Goal: Information Seeking & Learning: Learn about a topic

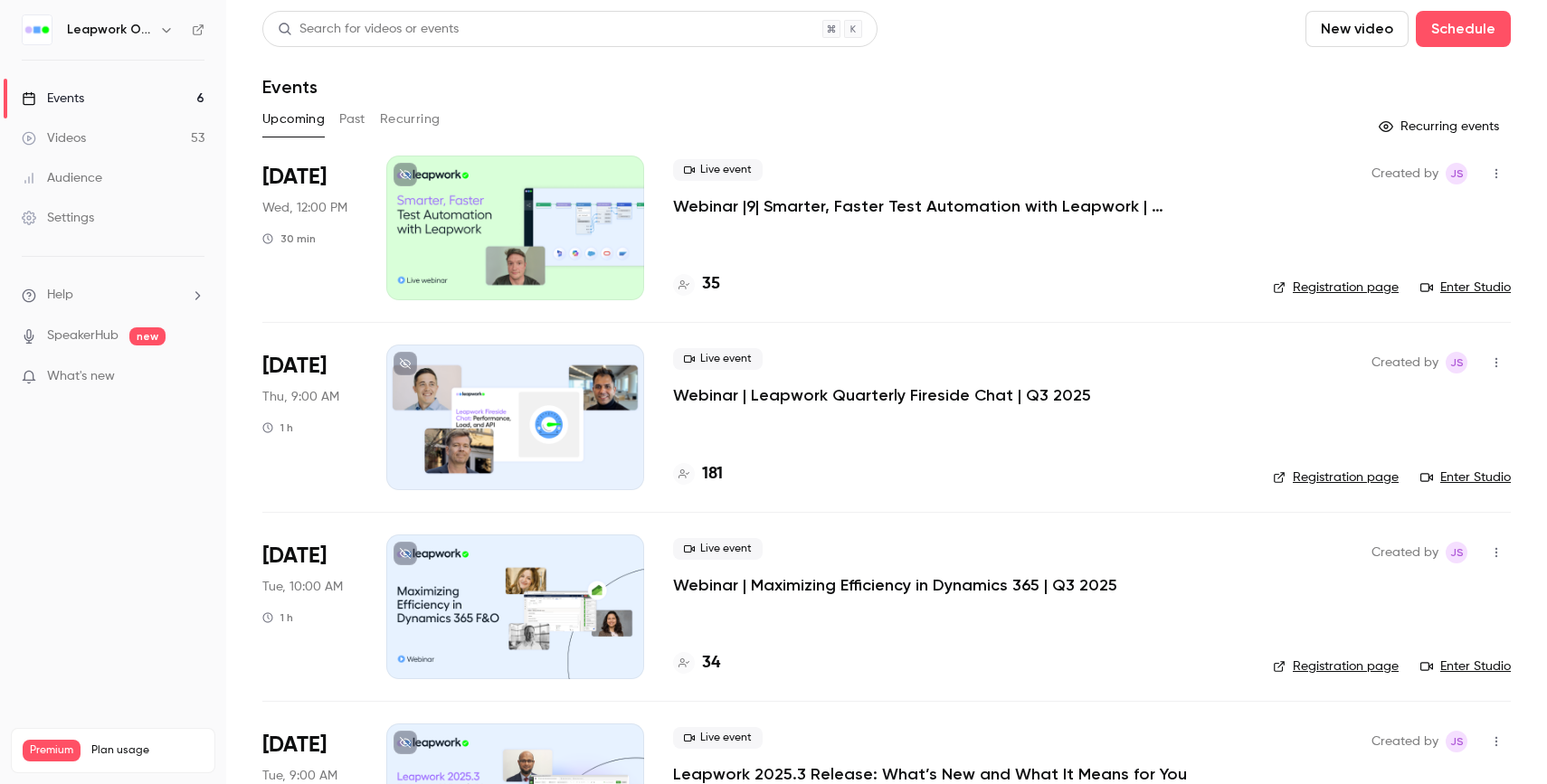
click at [362, 120] on button "Past" at bounding box center [351, 119] width 26 height 29
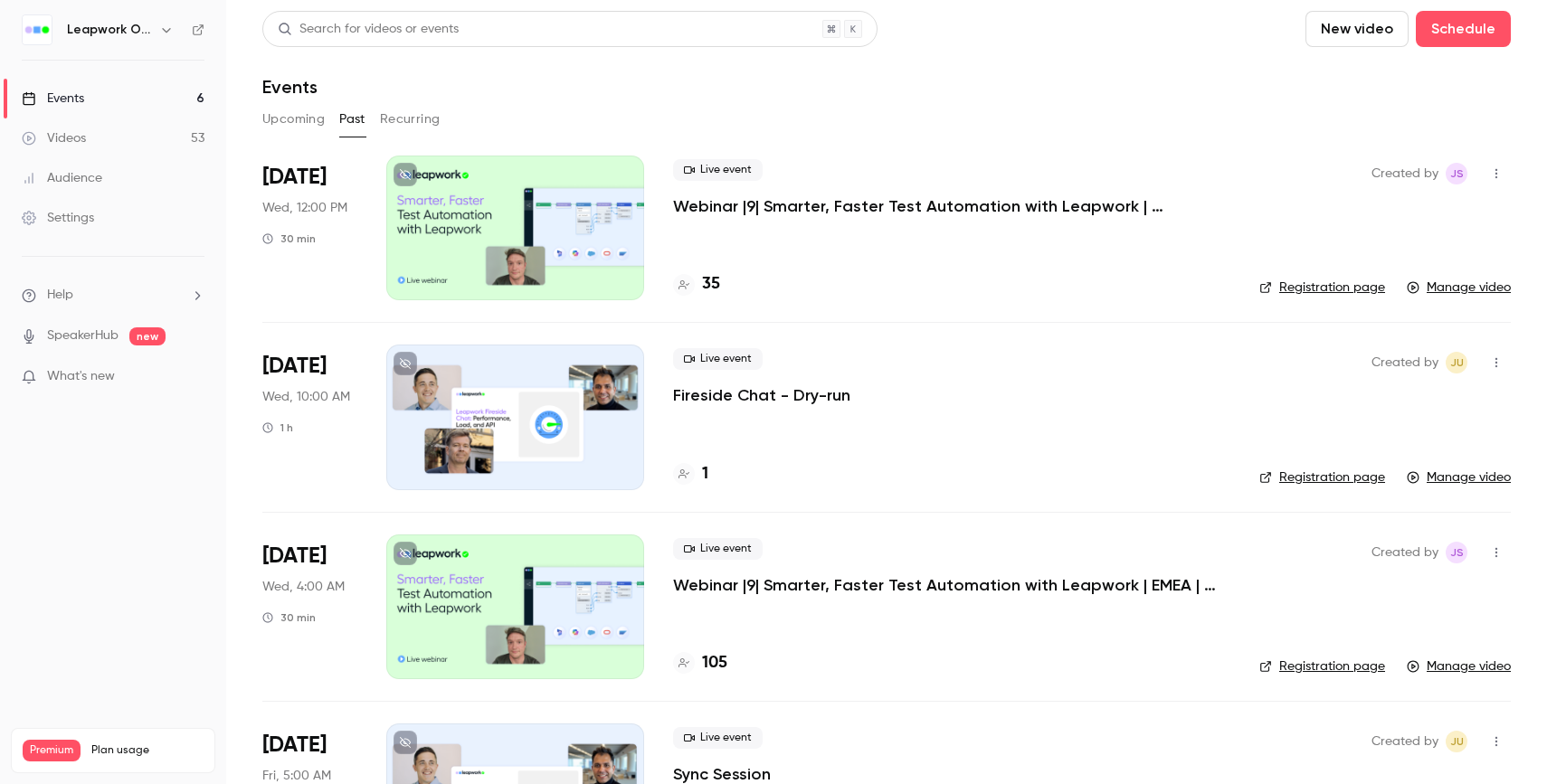
click at [787, 239] on div "Live event Webinar |9| Smarter, Faster Test Automation with Leapwork | [GEOGRAP…" at bounding box center [951, 228] width 557 height 145
click at [788, 208] on p "Webinar |9| Smarter, Faster Test Automation with Leapwork | [GEOGRAPHIC_DATA] |…" at bounding box center [944, 206] width 543 height 22
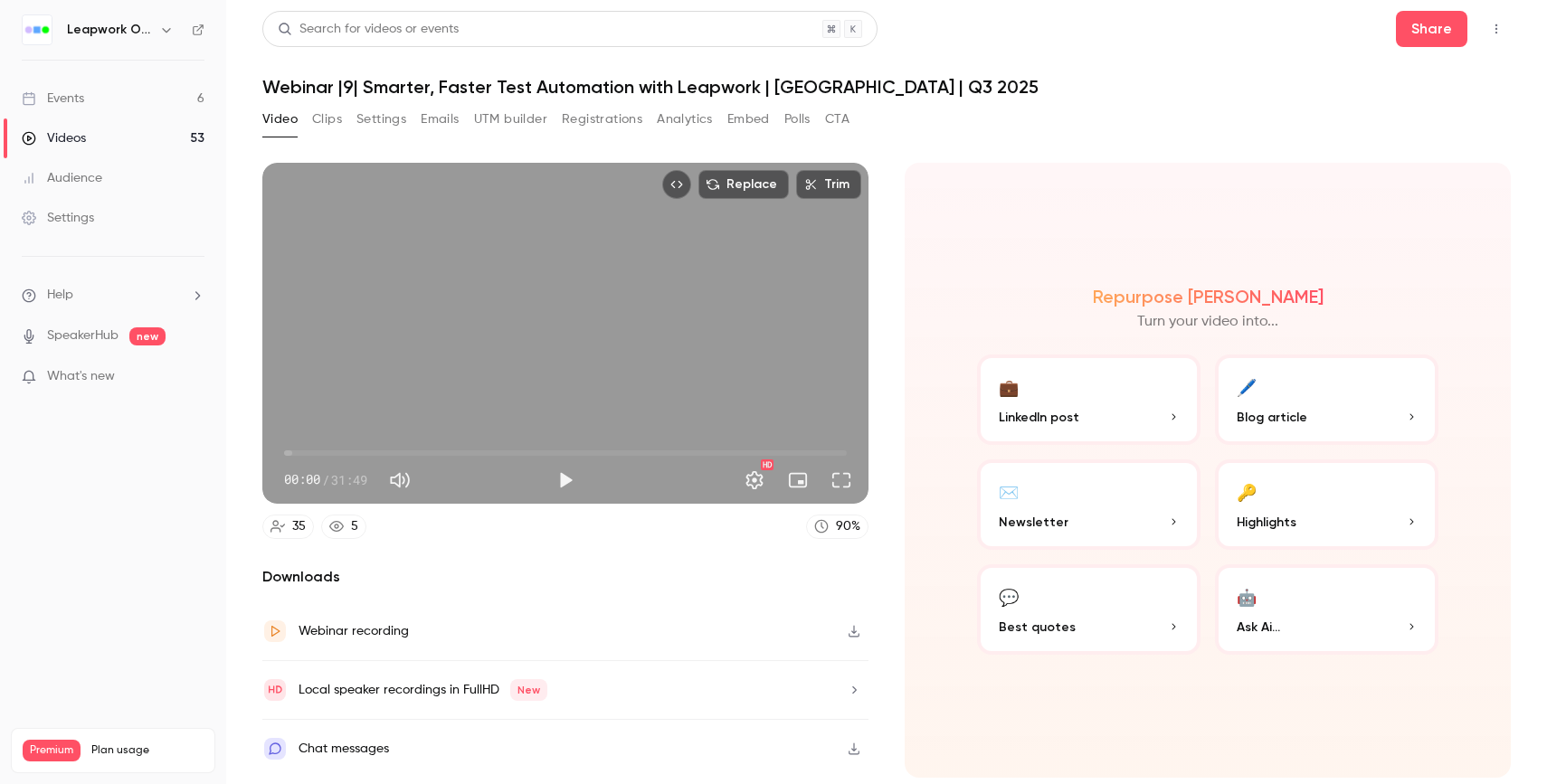
click at [797, 126] on button "Polls" at bounding box center [797, 119] width 26 height 29
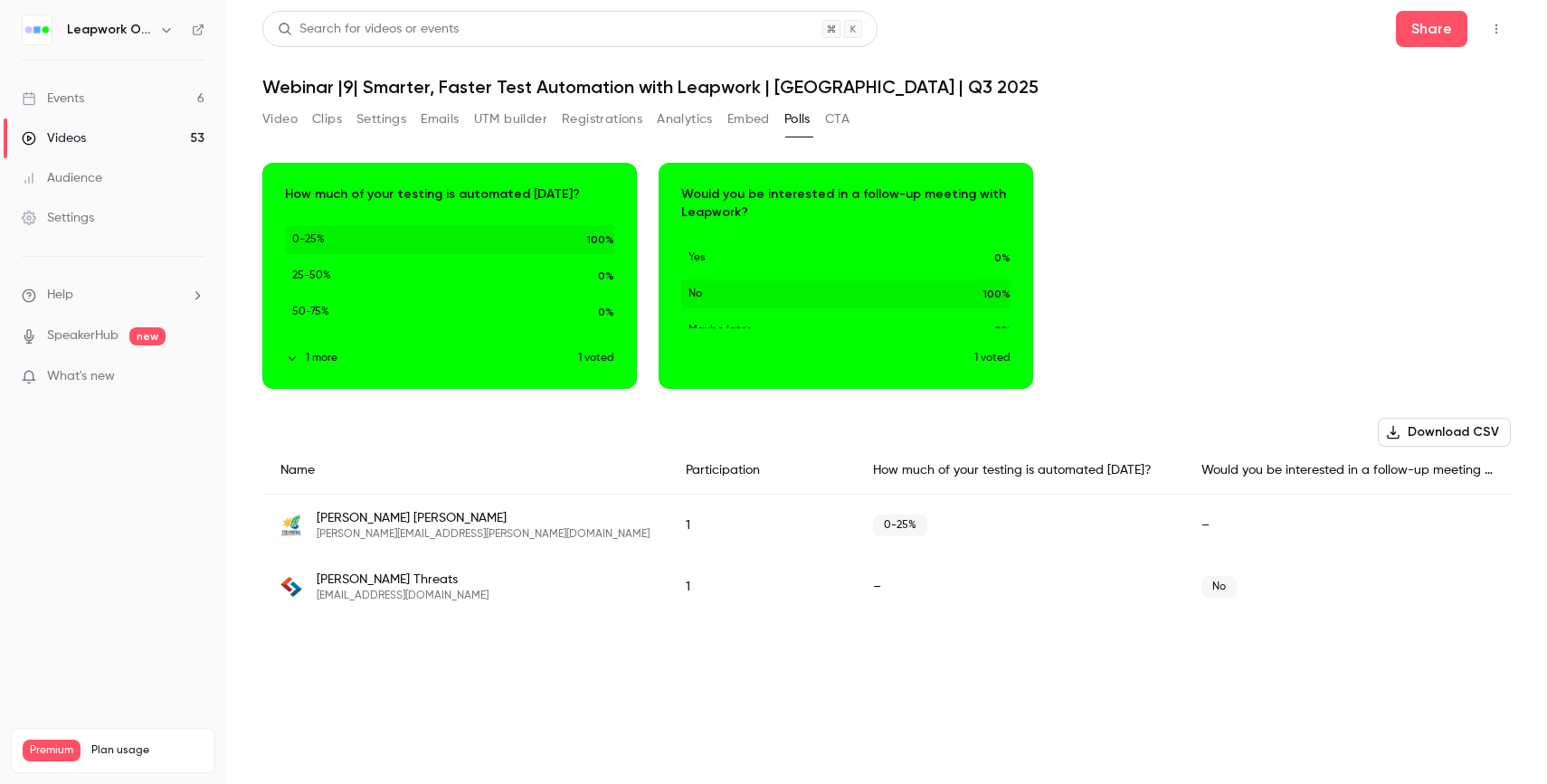
click at [94, 96] on link "Events 6" at bounding box center [113, 98] width 226 height 40
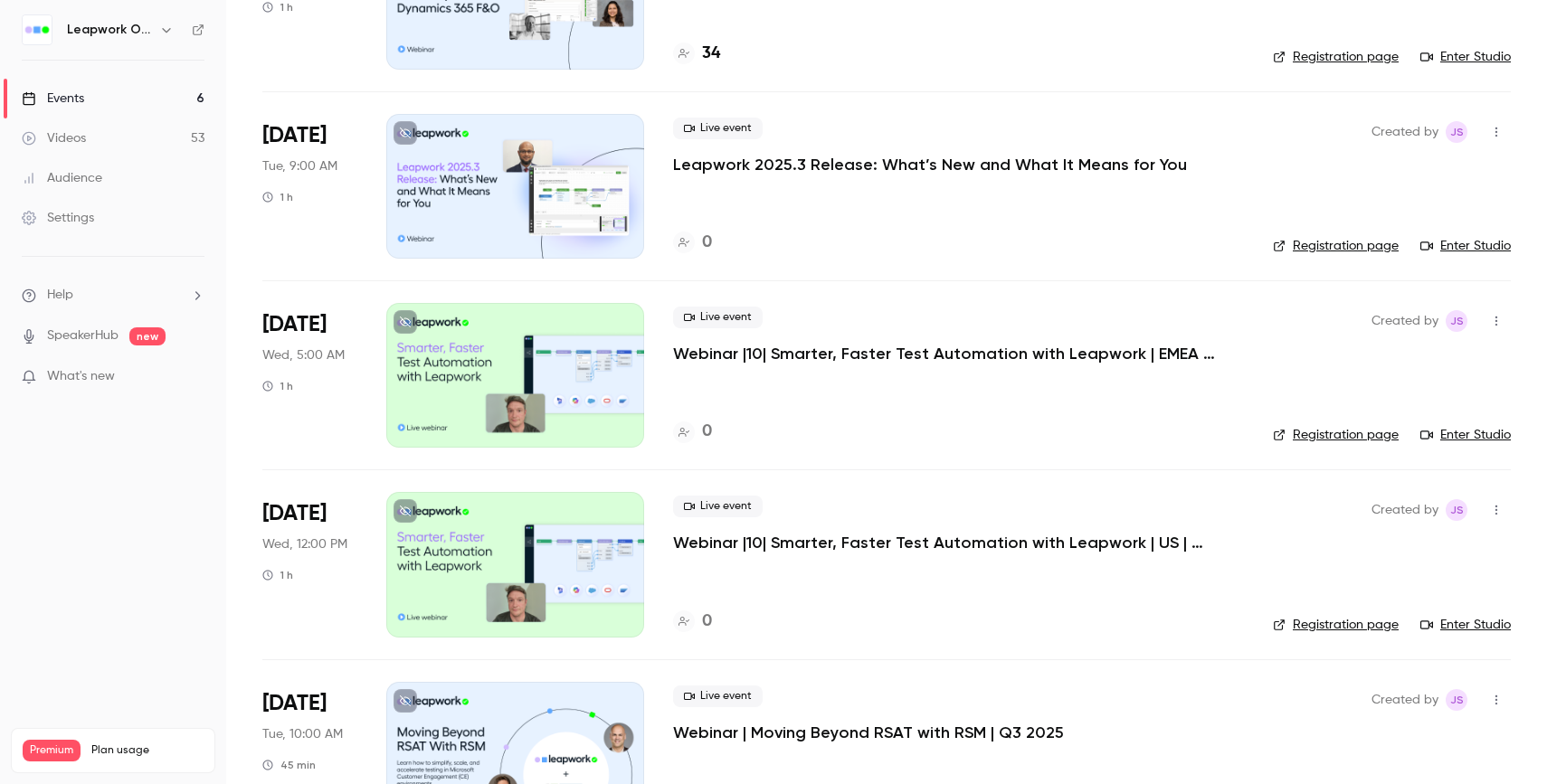
scroll to position [30, 0]
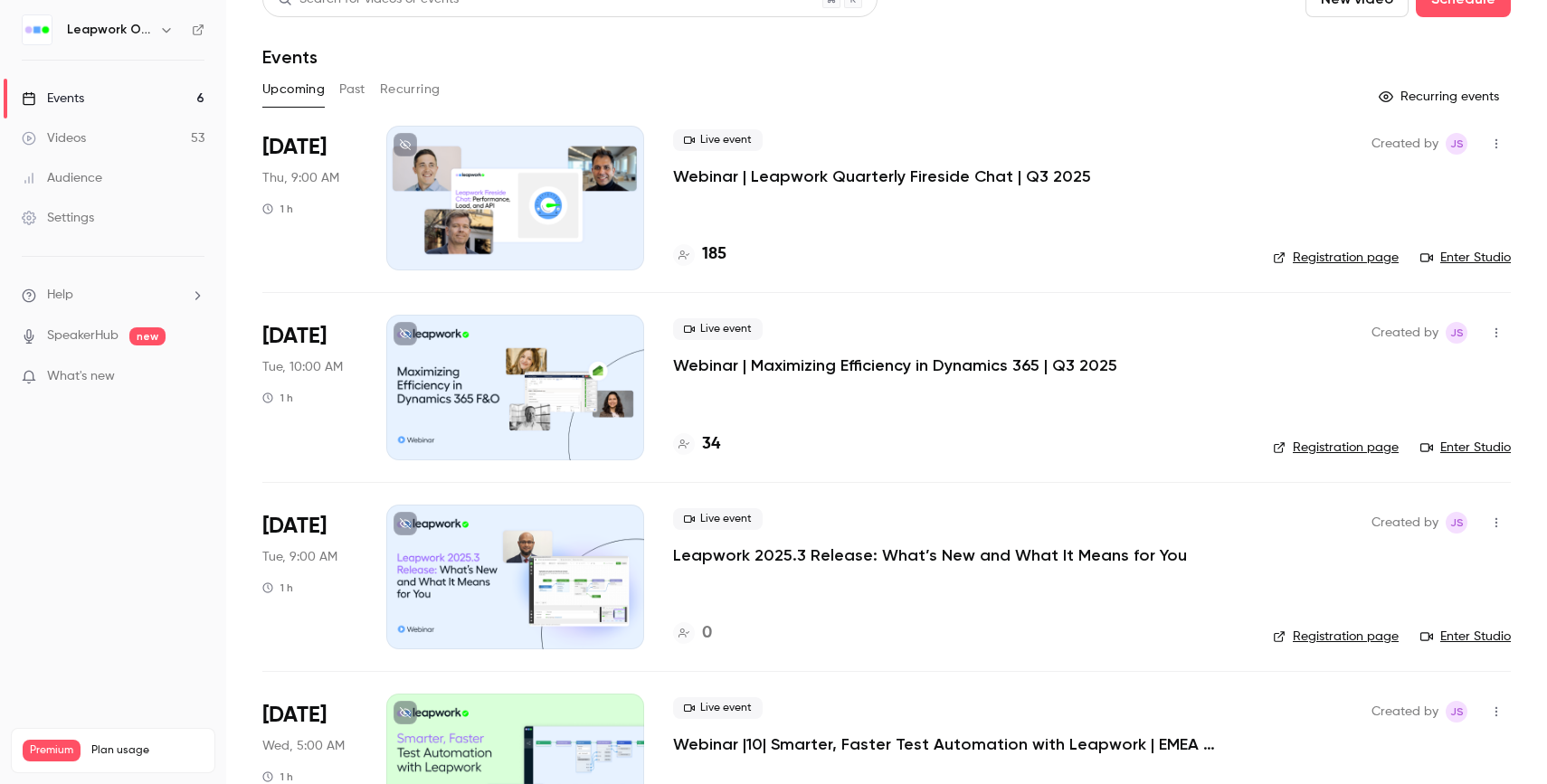
click at [172, 96] on link "Events 6" at bounding box center [113, 98] width 226 height 40
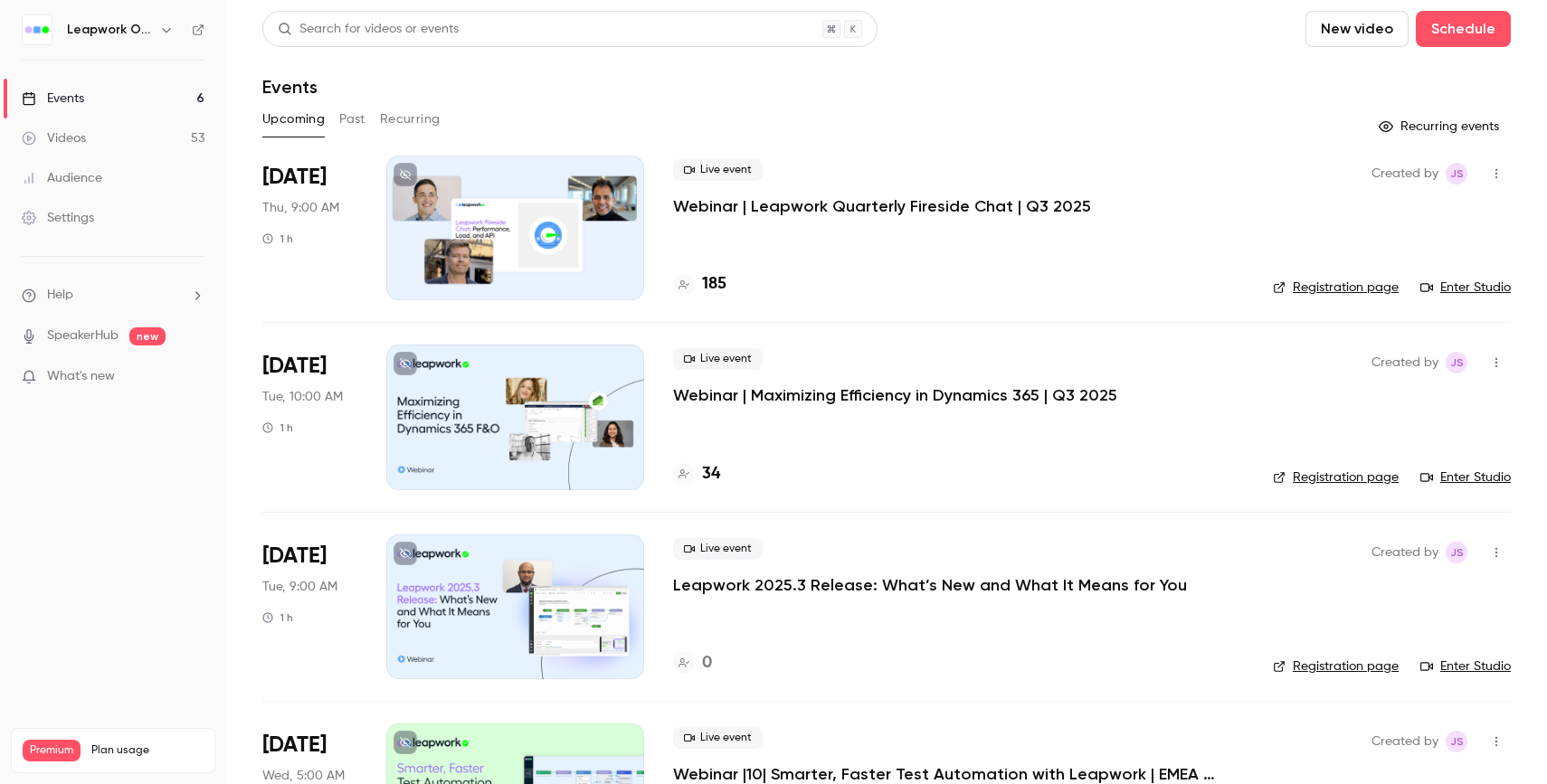
click at [172, 28] on icon "button" at bounding box center [166, 30] width 14 height 14
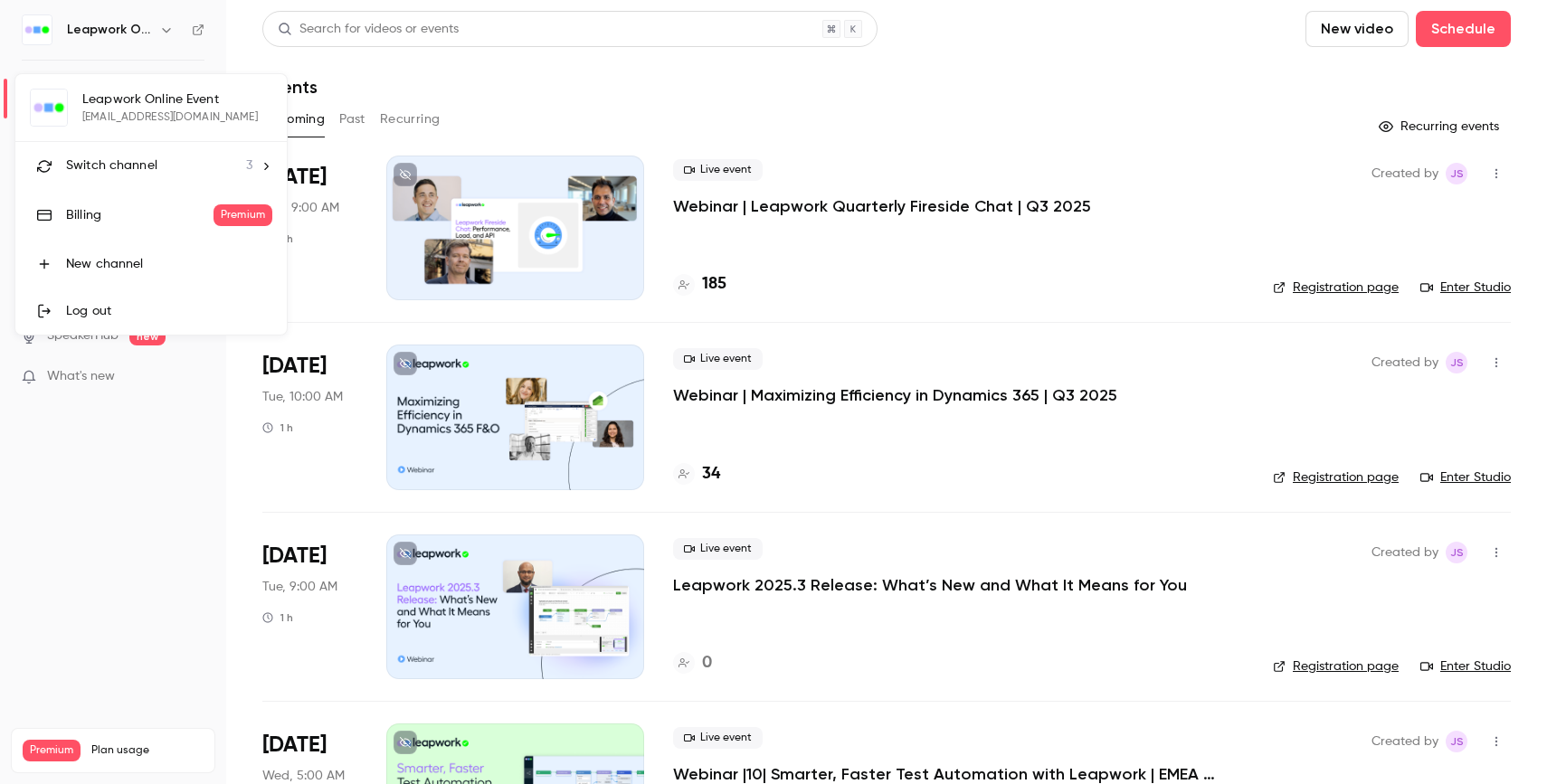
click at [134, 170] on span "Switch channel" at bounding box center [112, 166] width 92 height 19
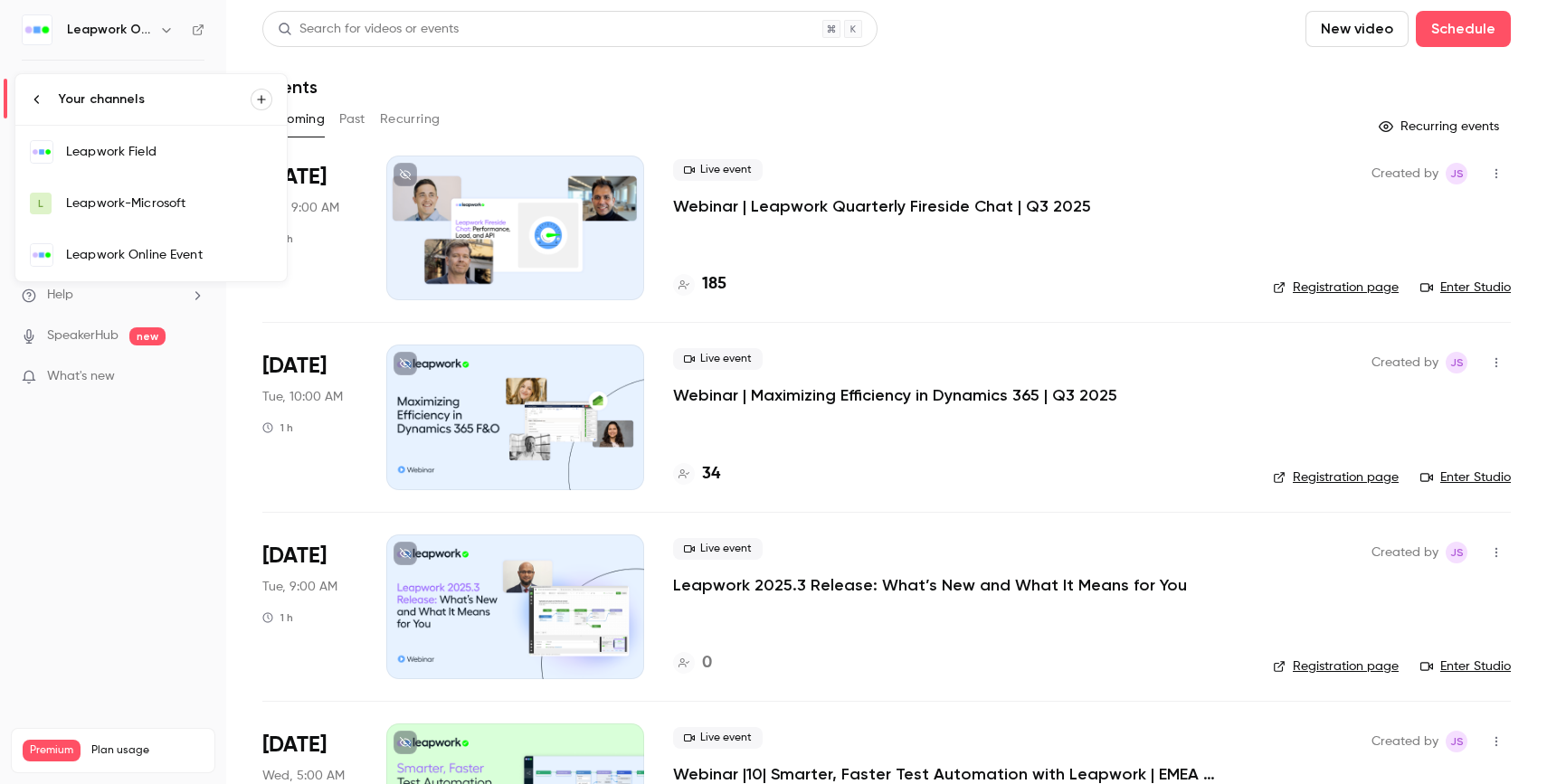
click at [151, 259] on div "Leapwork Online Event" at bounding box center [169, 255] width 206 height 18
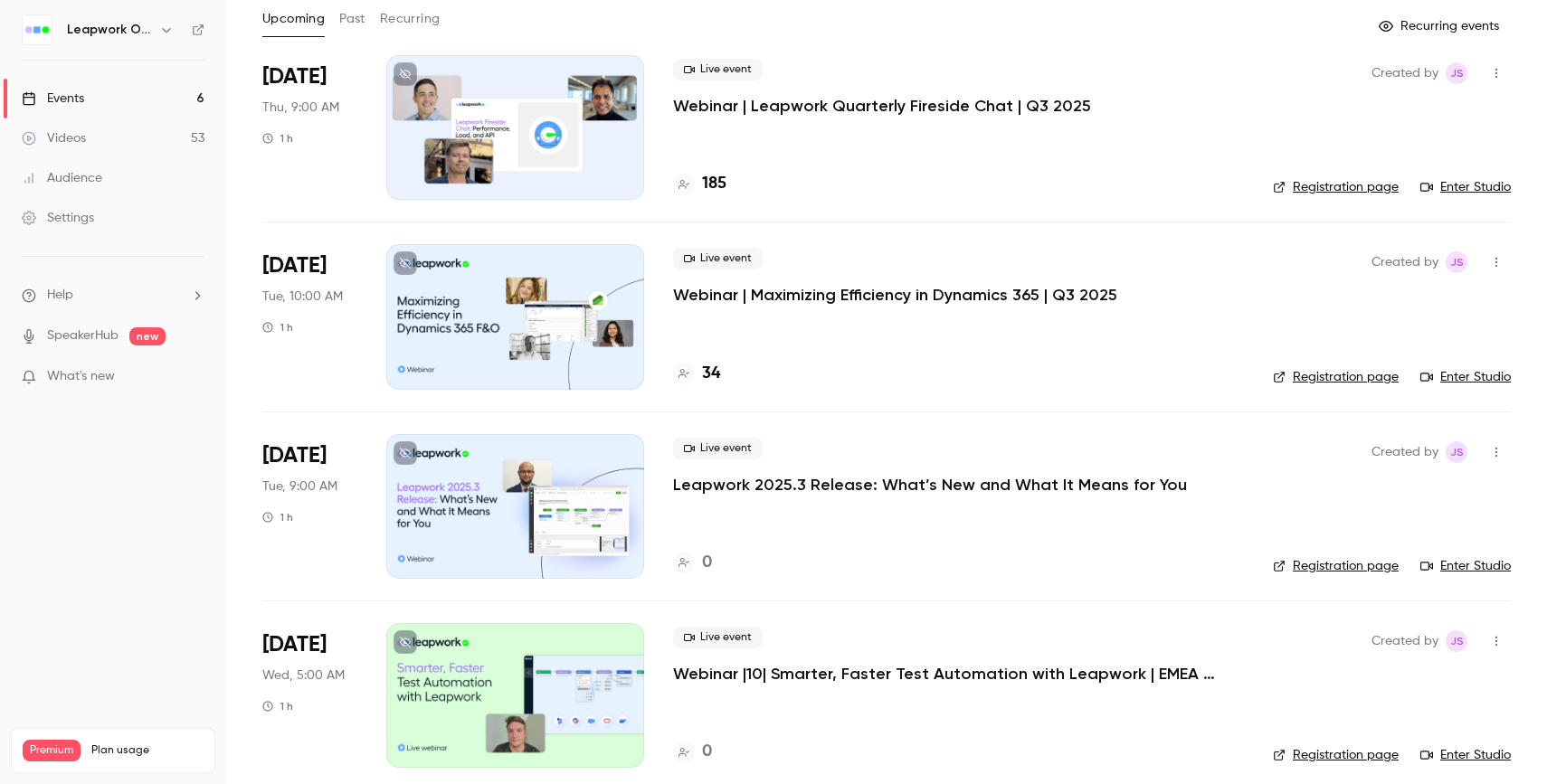
scroll to position [41, 0]
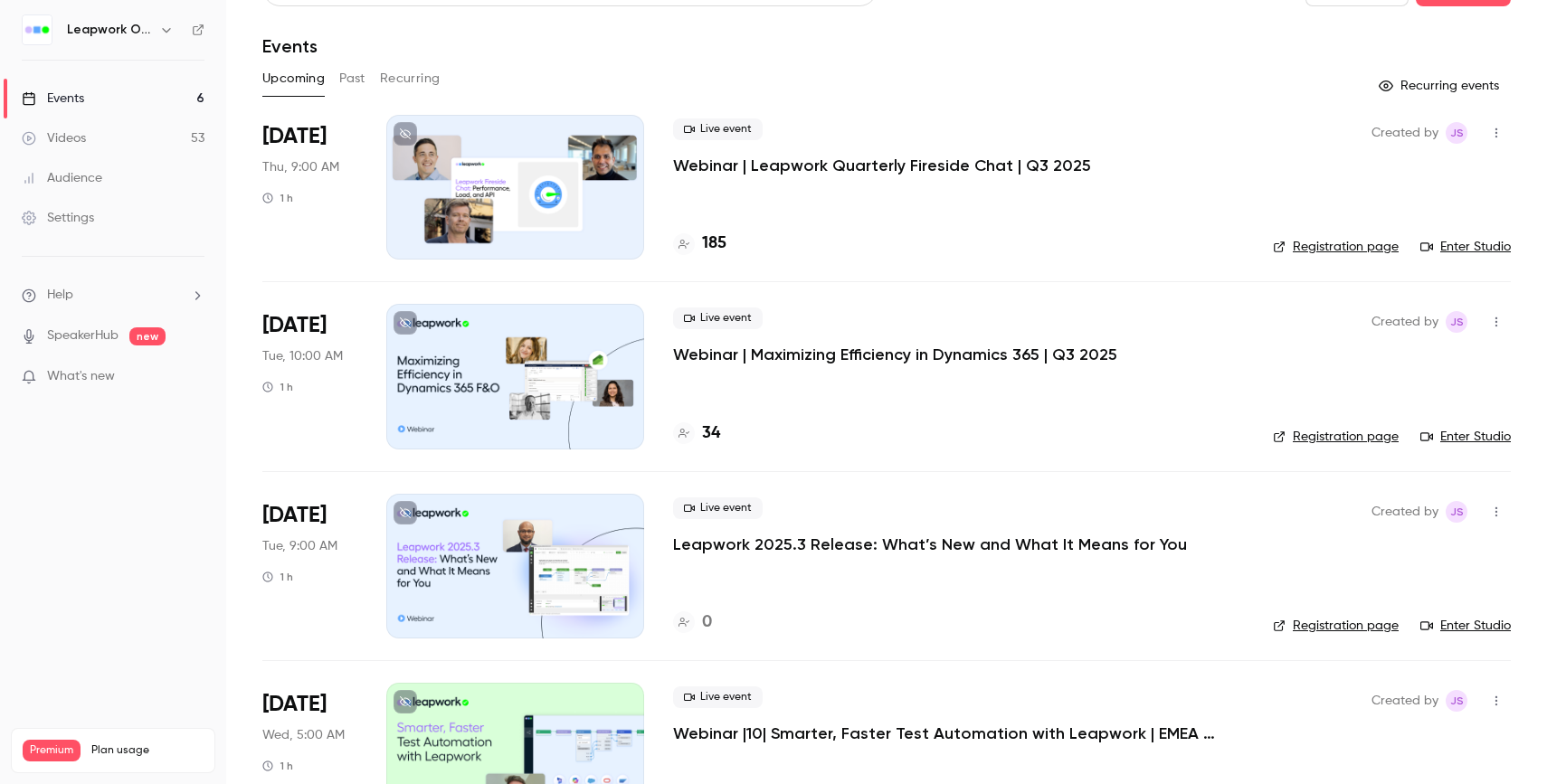
click at [137, 38] on h6 "Leapwork Online Event" at bounding box center [109, 30] width 85 height 18
click at [159, 31] on icon "button" at bounding box center [166, 30] width 14 height 14
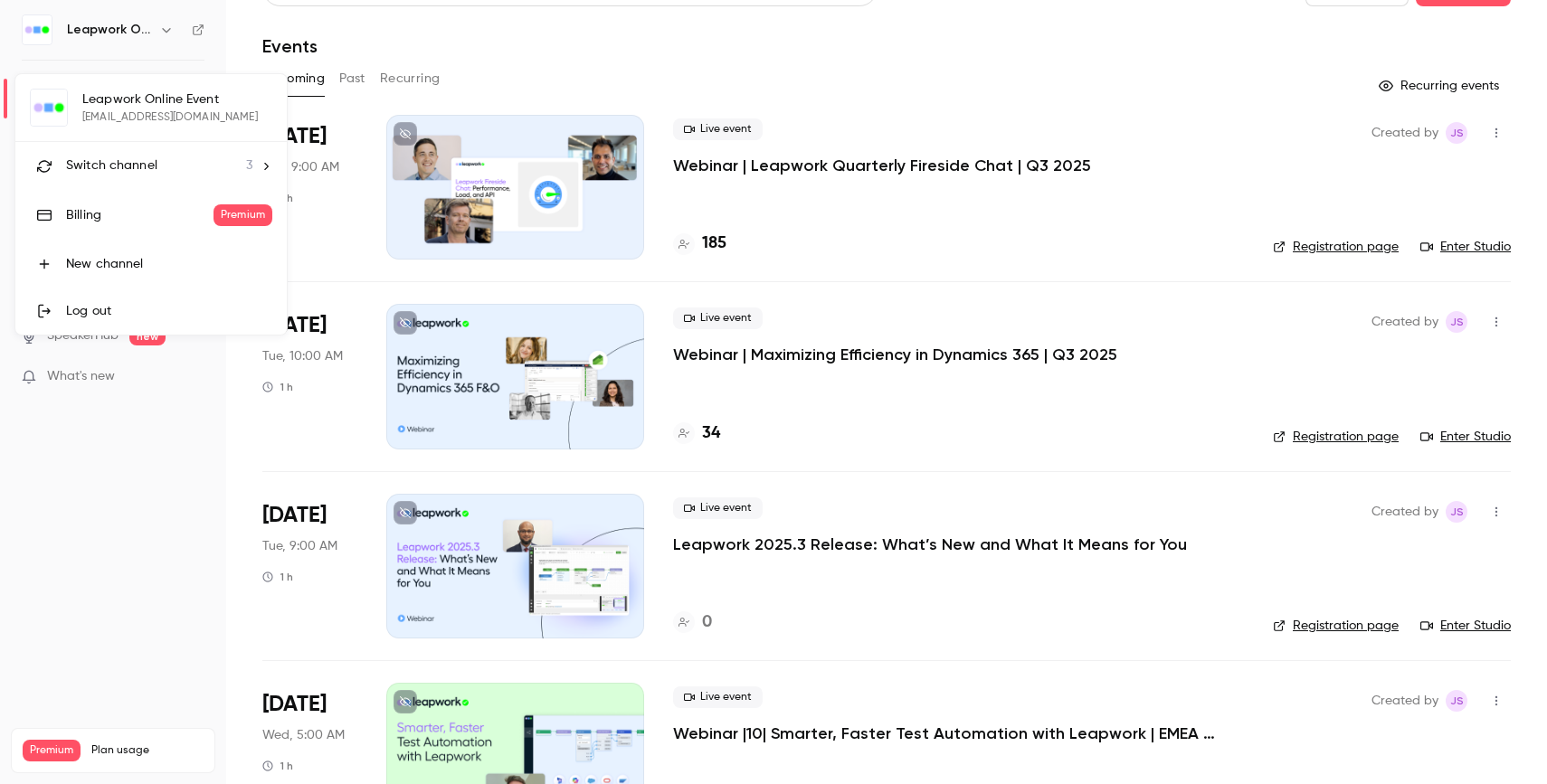
click at [144, 150] on li "Switch channel 3" at bounding box center [151, 166] width 271 height 48
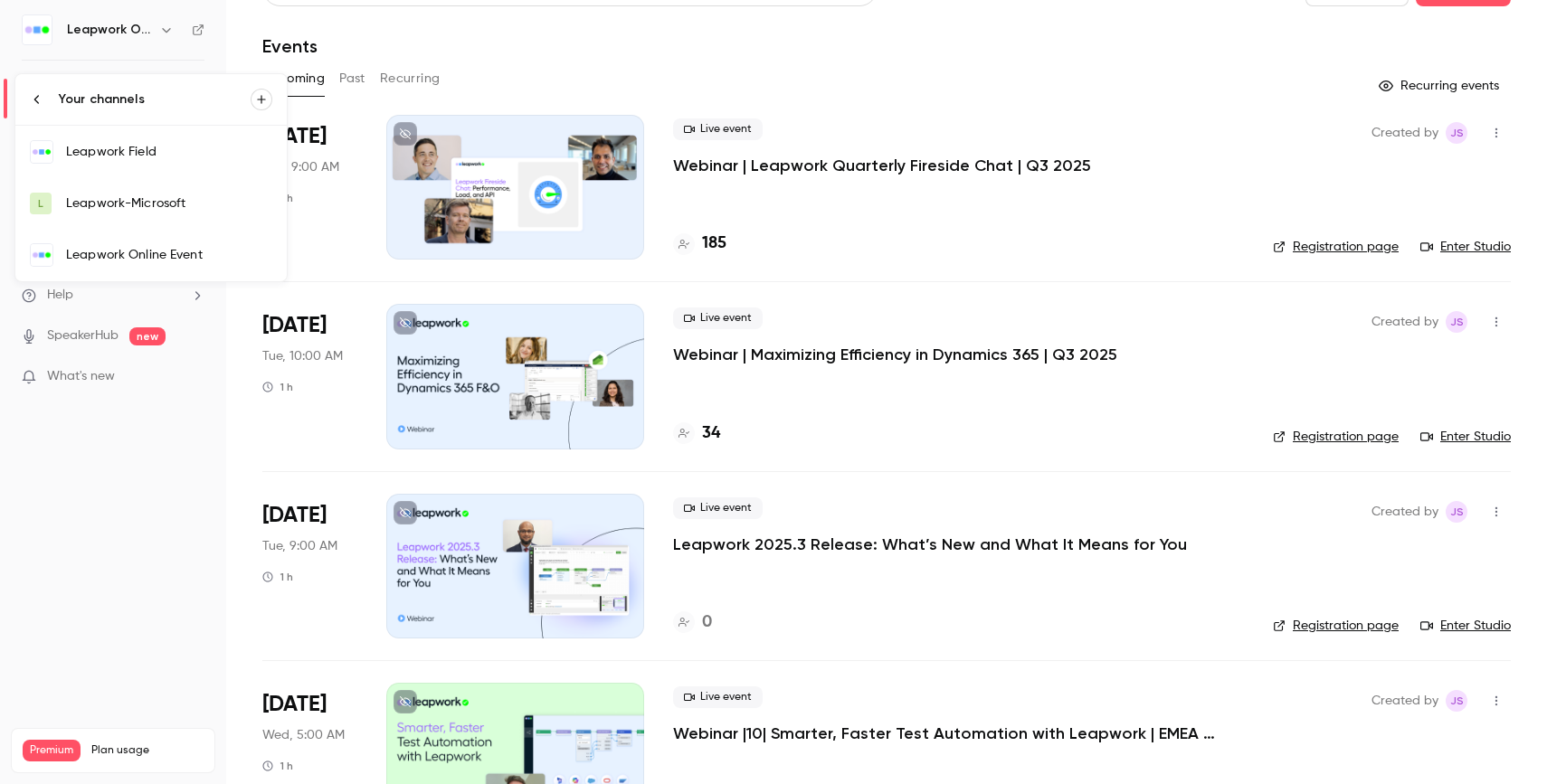
click at [150, 156] on div "Leapwork Field" at bounding box center [169, 152] width 206 height 18
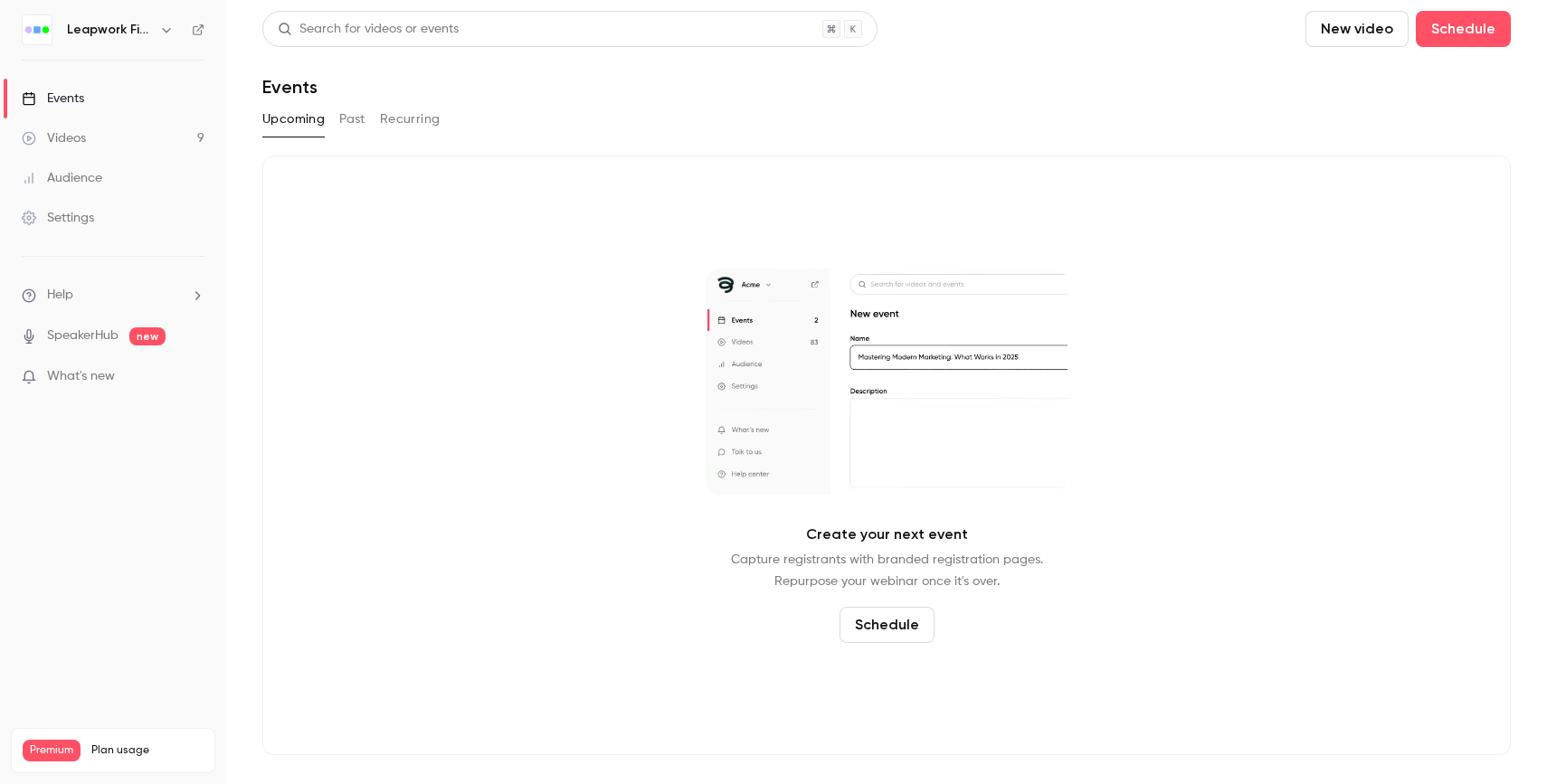
click at [360, 124] on button "Past" at bounding box center [351, 119] width 26 height 29
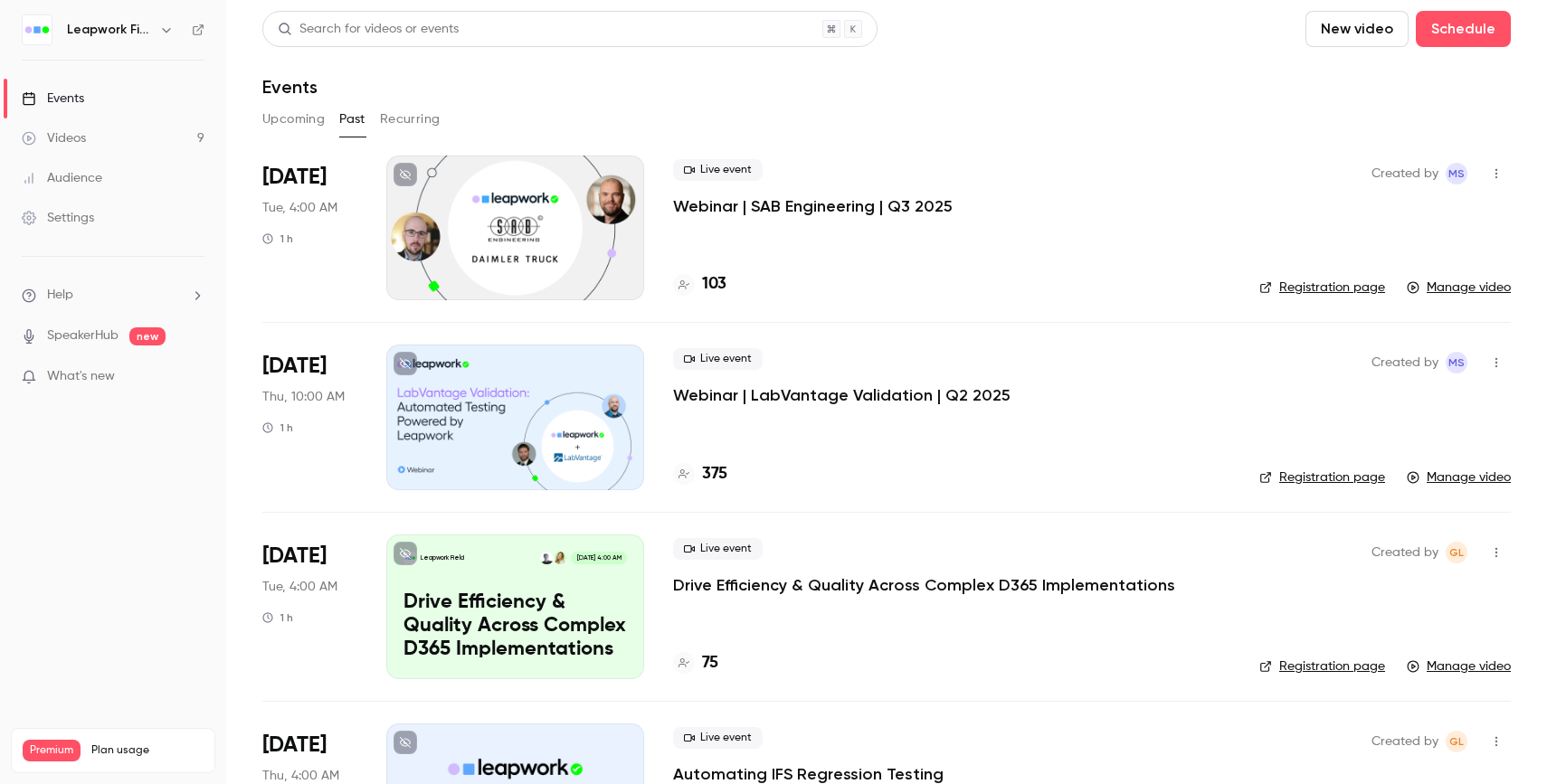
click at [296, 123] on button "Upcoming" at bounding box center [293, 119] width 62 height 29
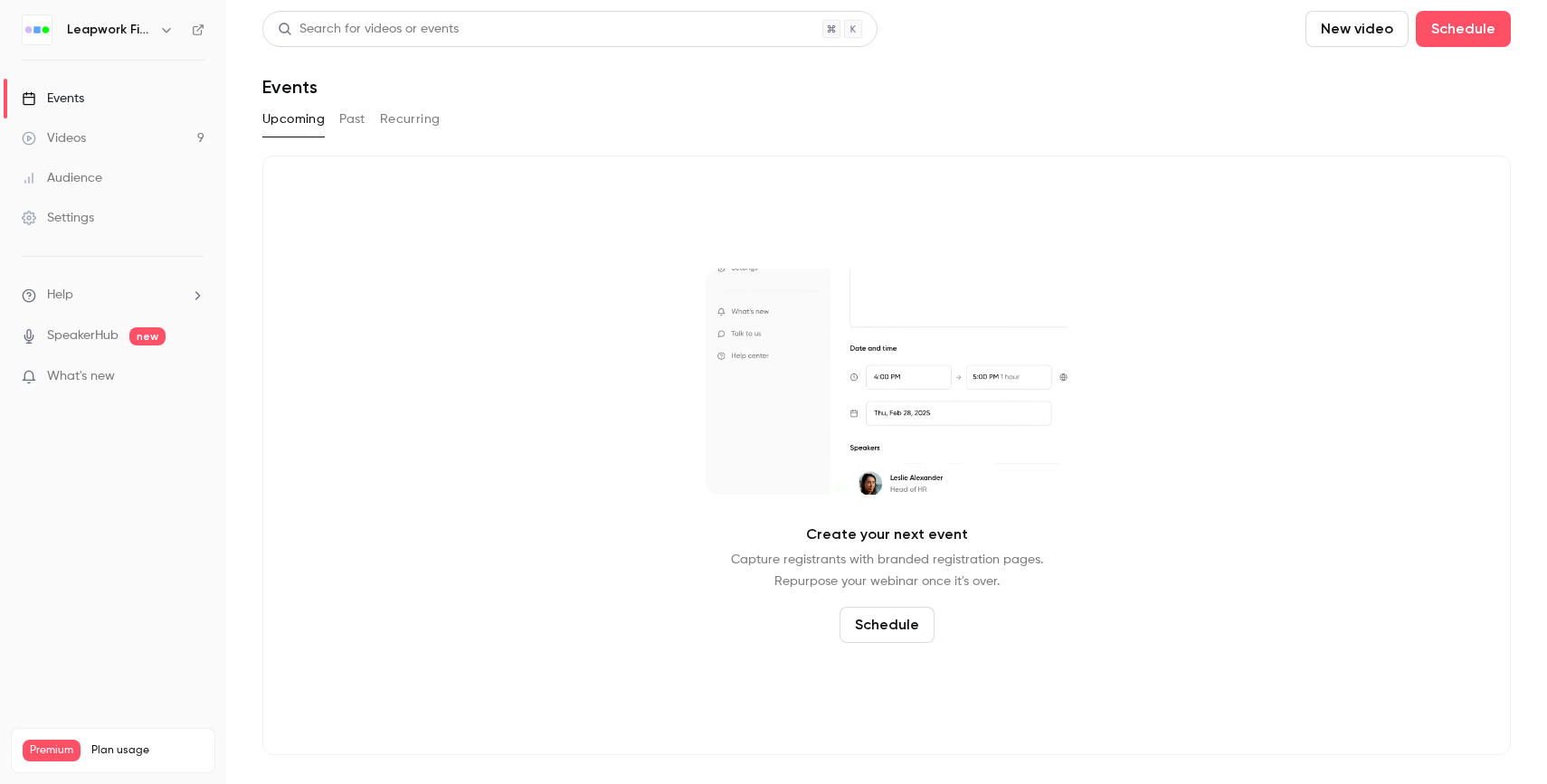
click at [125, 104] on link "Events" at bounding box center [113, 98] width 226 height 40
